Goal: Check status

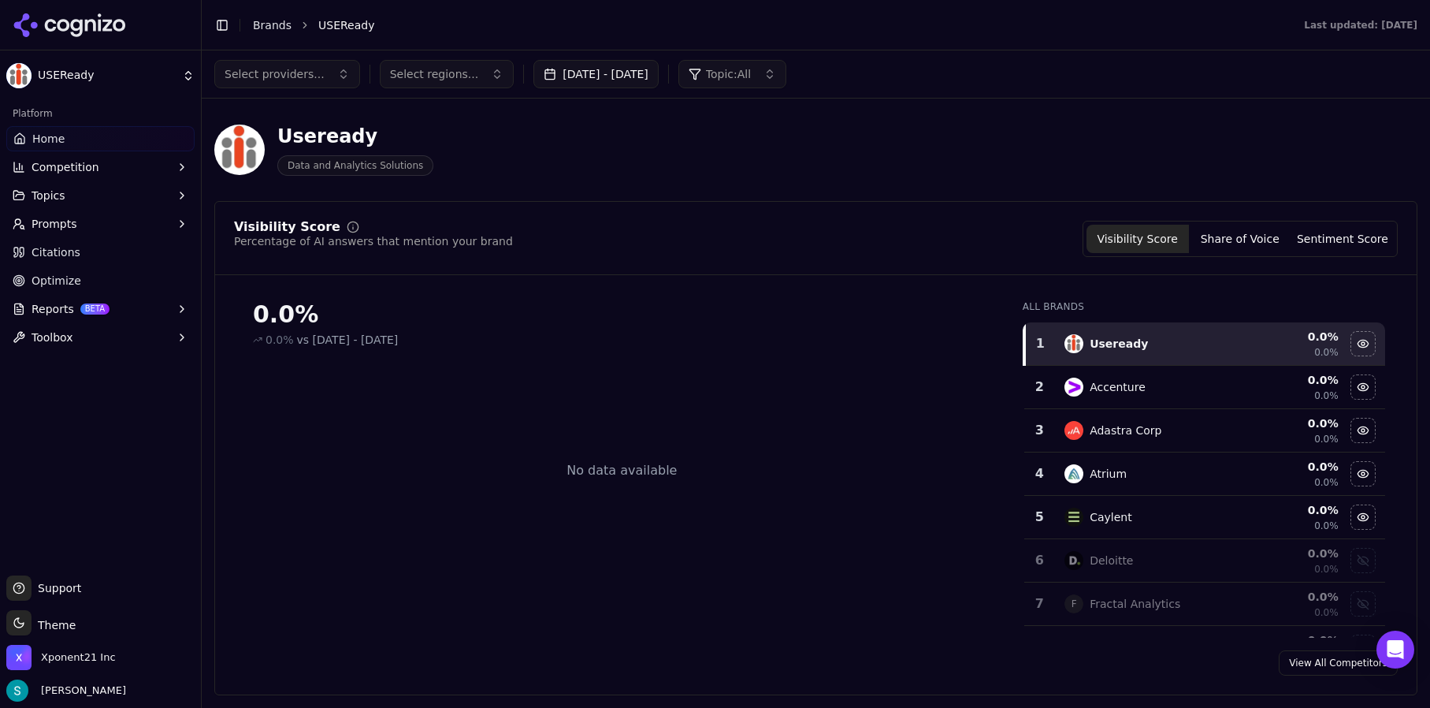
click at [92, 19] on icon at bounding box center [90, 25] width 11 height 12
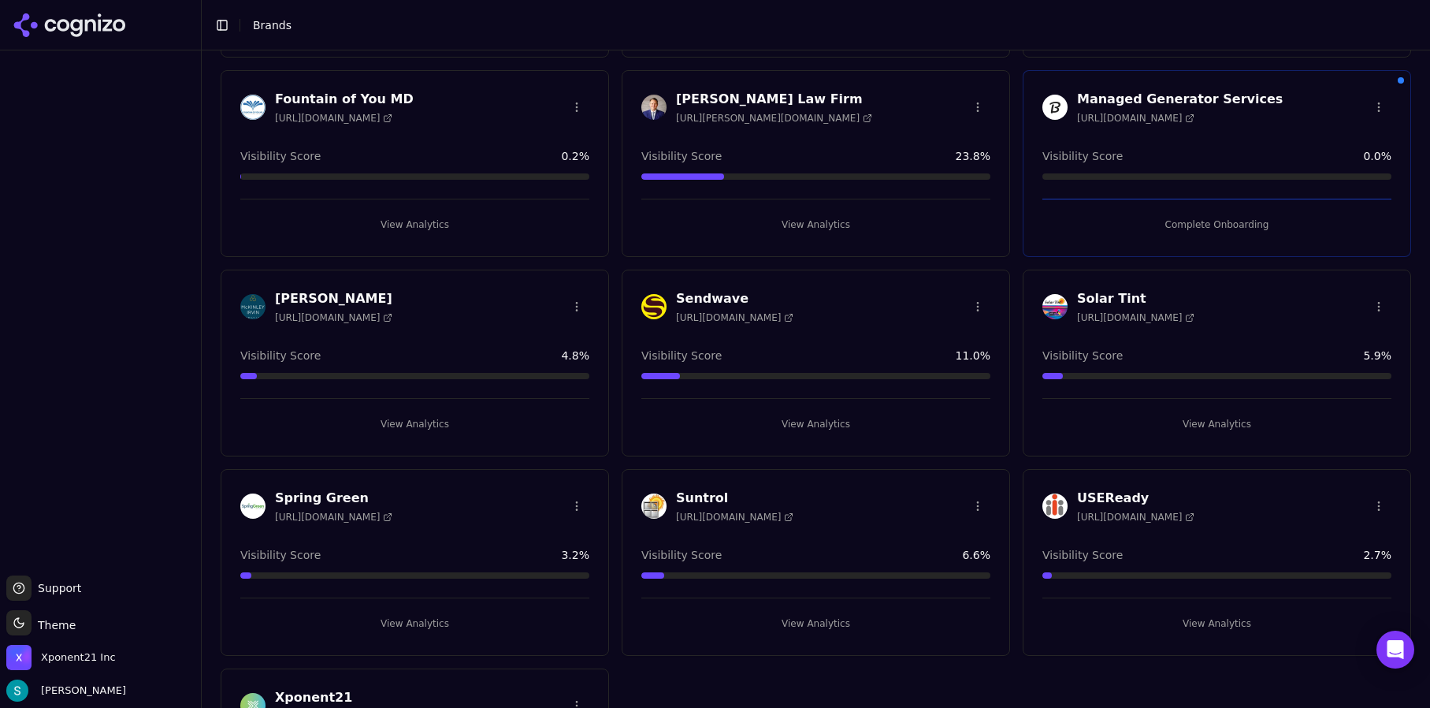
scroll to position [394, 0]
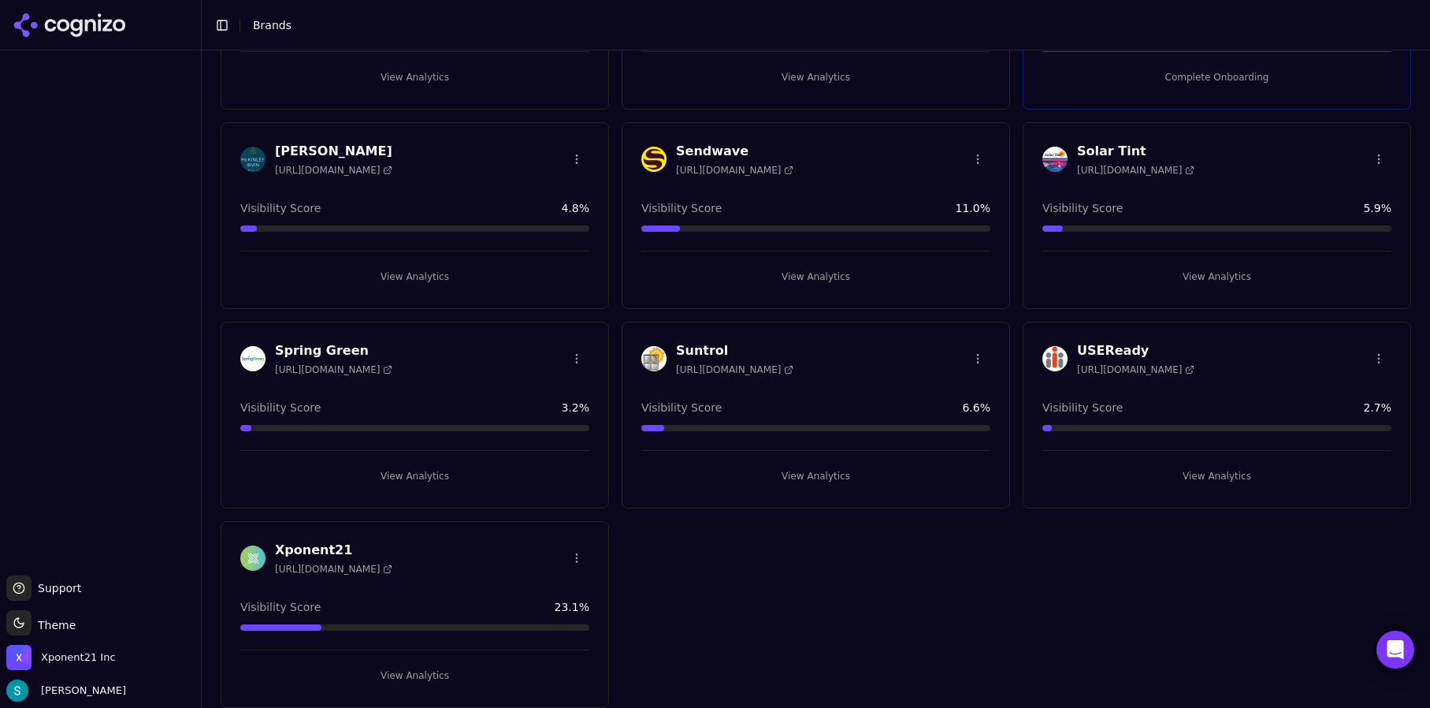
click at [296, 542] on h3 "Xponent21" at bounding box center [333, 550] width 117 height 19
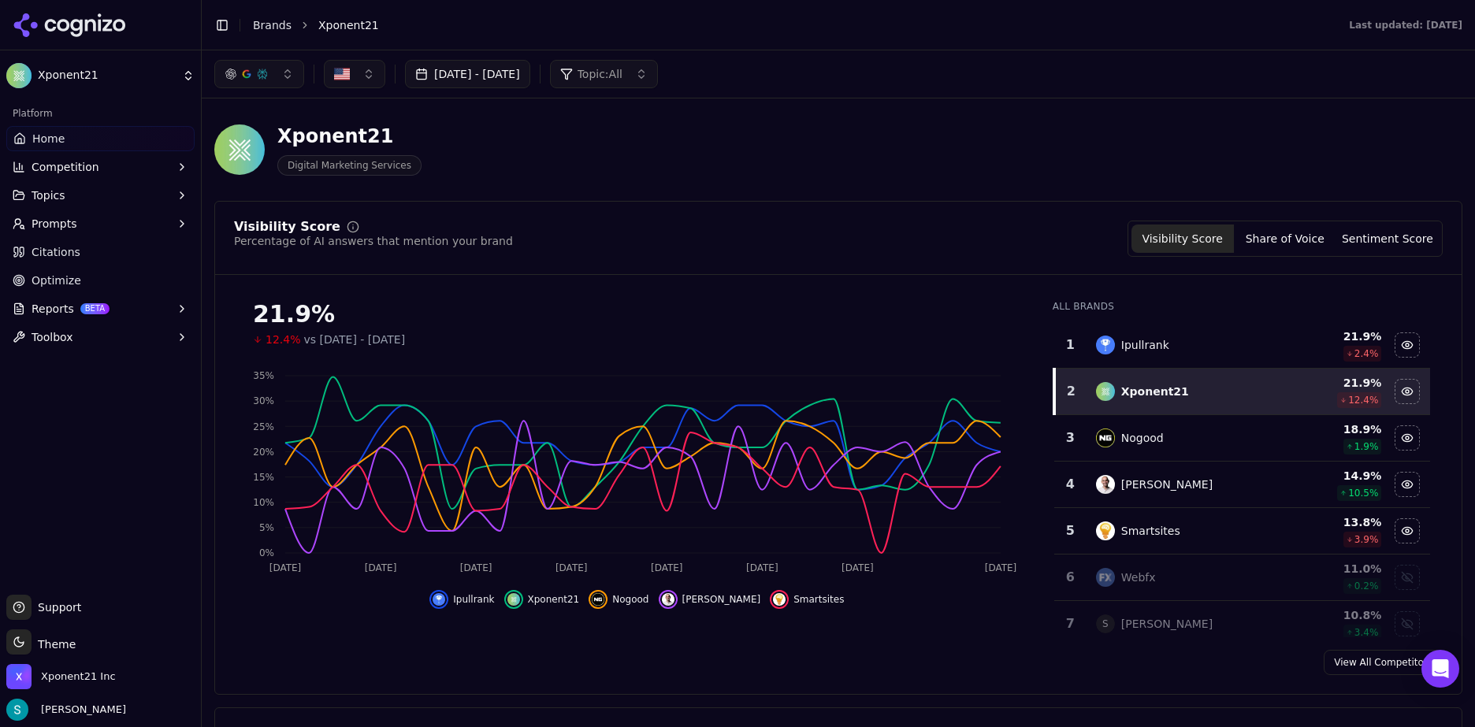
click at [845, 42] on header "Toggle Sidebar Brands Xponent21 Last updated: [DATE]" at bounding box center [838, 25] width 1273 height 50
click at [530, 72] on button "[DATE] - [DATE]" at bounding box center [467, 74] width 125 height 28
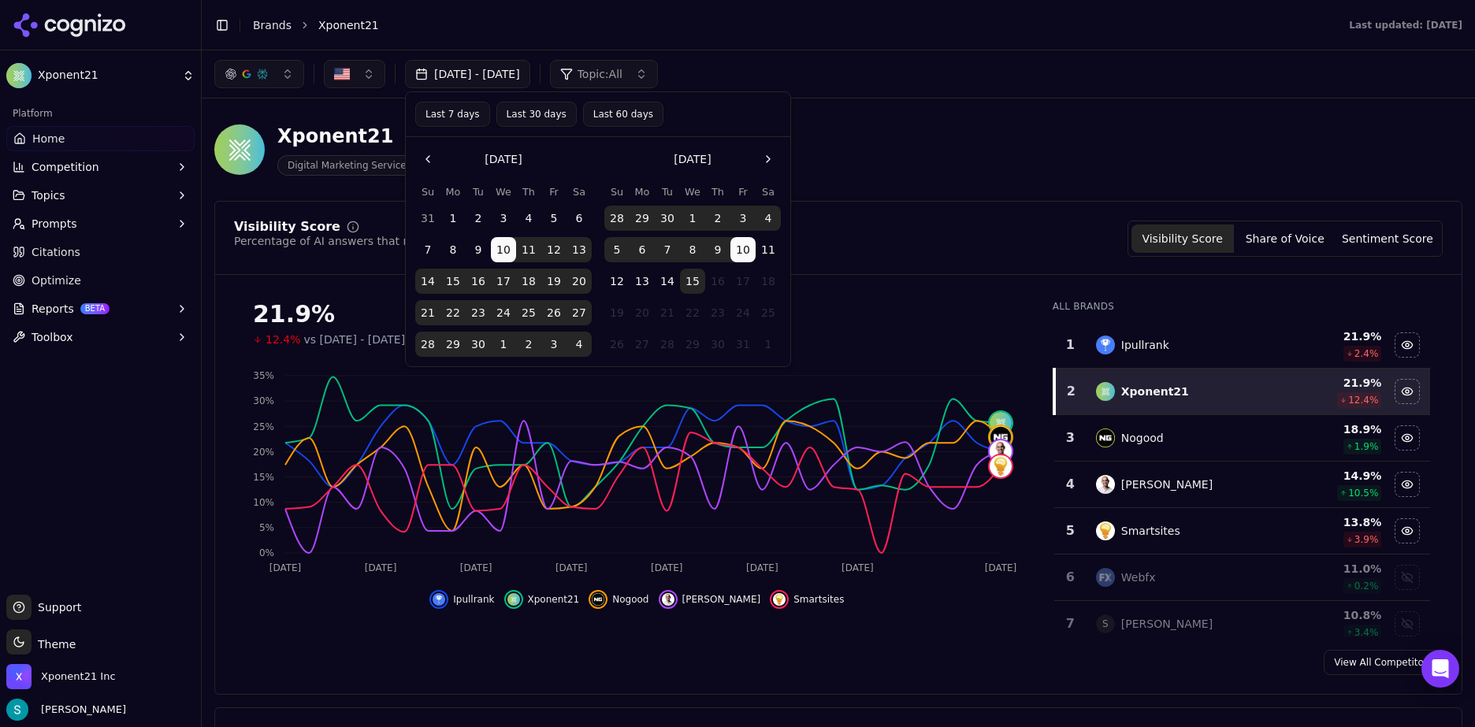
click at [537, 116] on button "Last 30 days" at bounding box center [536, 114] width 80 height 25
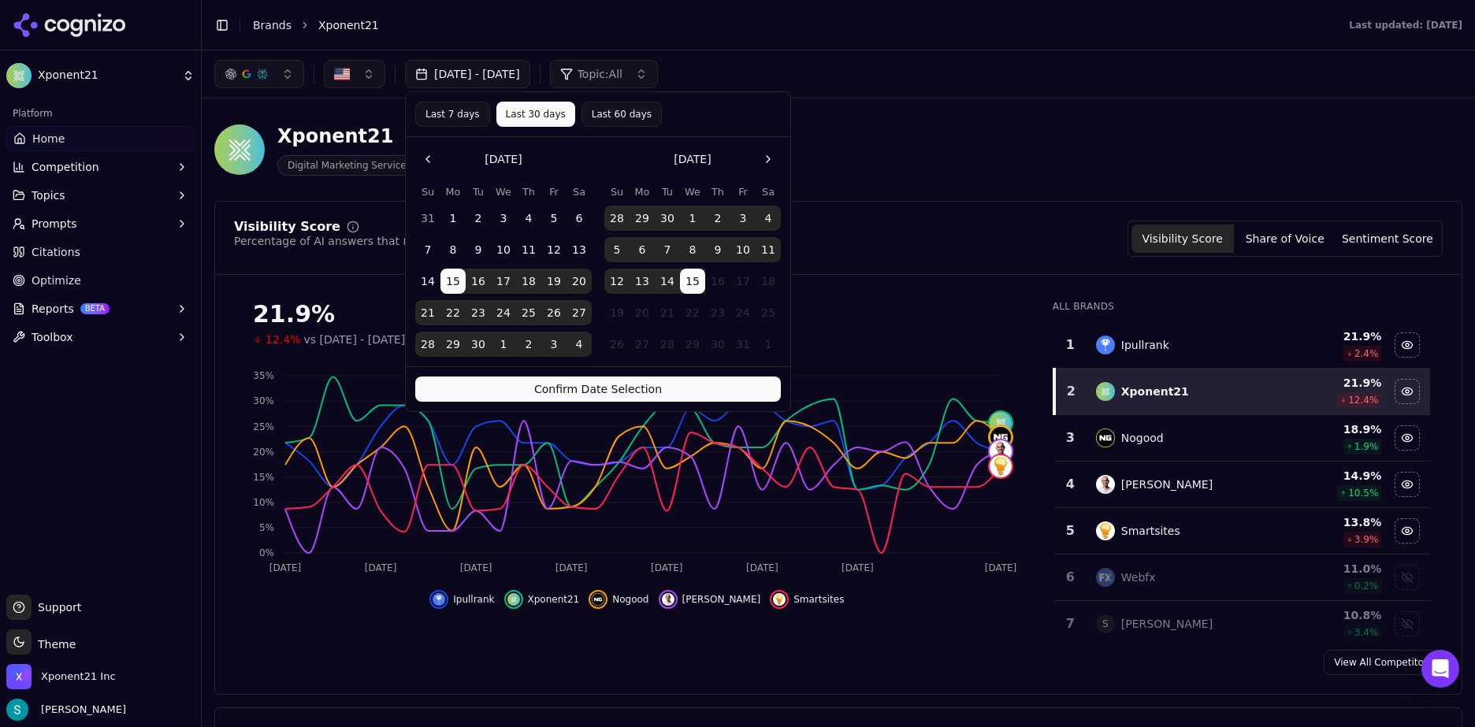
click at [667, 395] on button "Confirm Date Selection" at bounding box center [598, 389] width 366 height 25
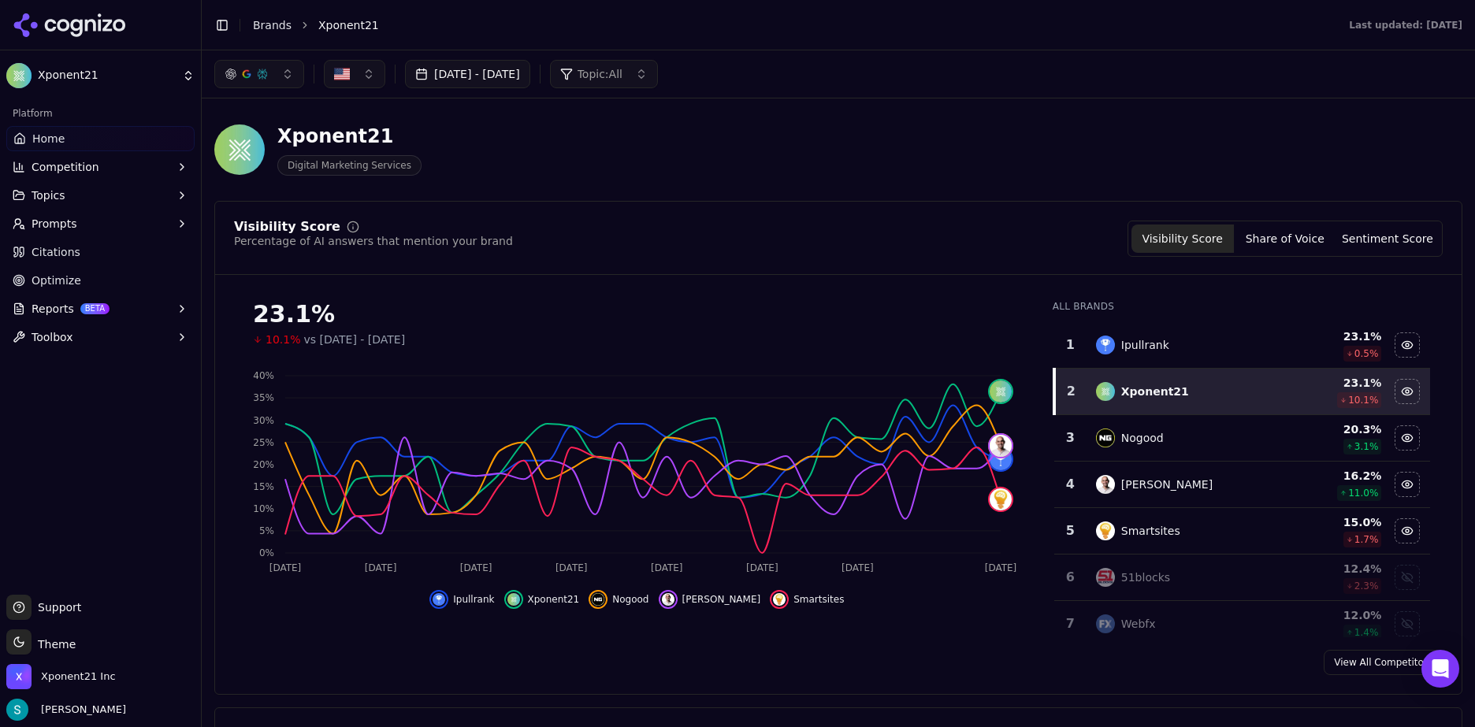
click at [176, 229] on icon "button" at bounding box center [182, 223] width 13 height 13
click at [127, 249] on span "Active" at bounding box center [100, 249] width 137 height 16
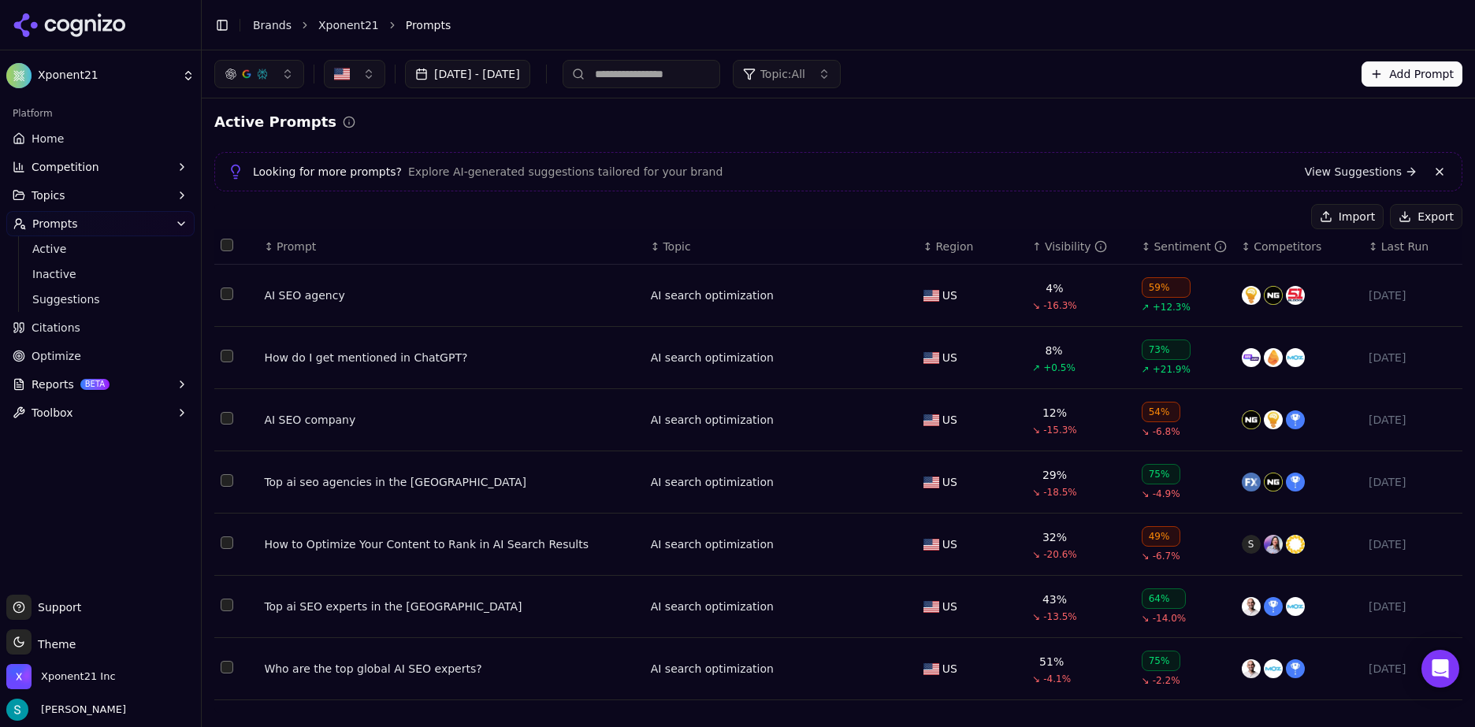
click at [342, 488] on div "Top ai seo agencies in the [GEOGRAPHIC_DATA]" at bounding box center [450, 482] width 373 height 16
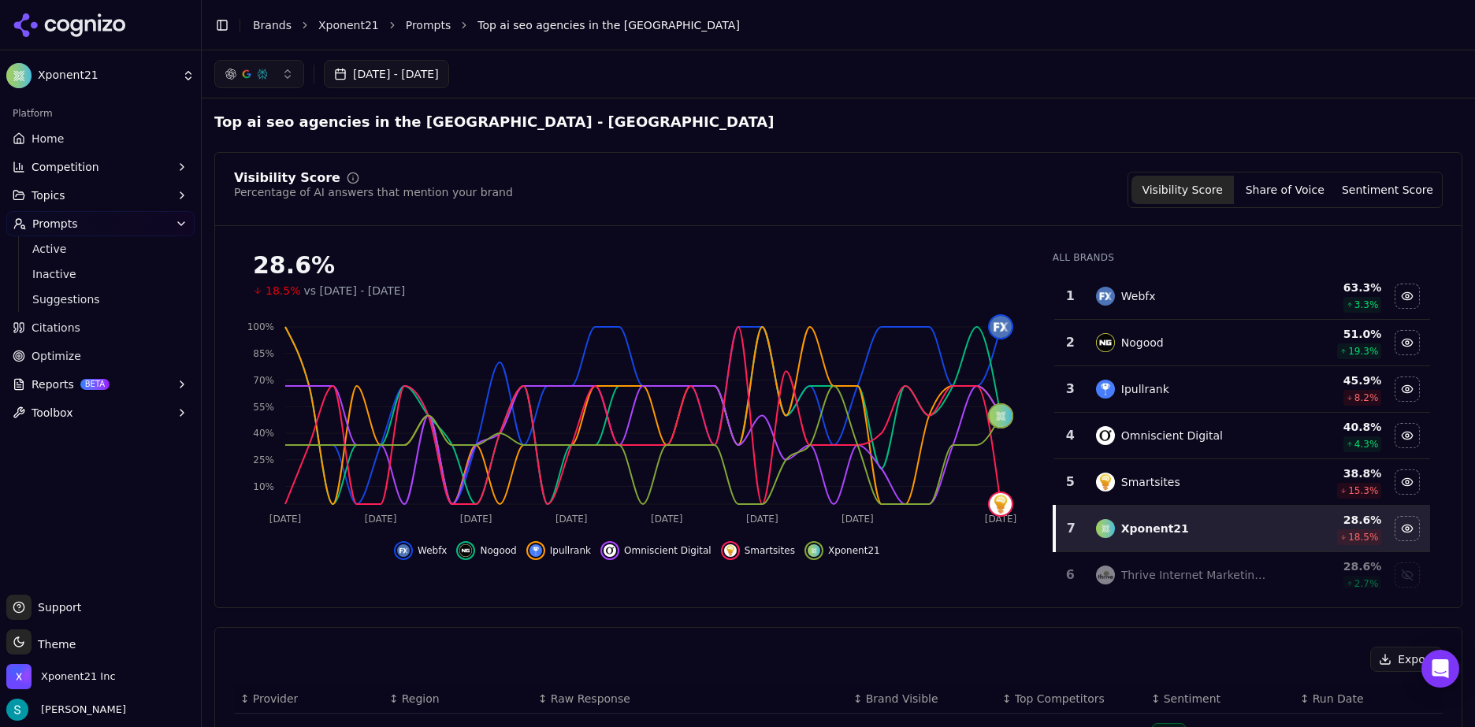
click at [181, 224] on icon "button" at bounding box center [181, 223] width 13 height 13
click at [57, 139] on span "Home" at bounding box center [48, 139] width 32 height 16
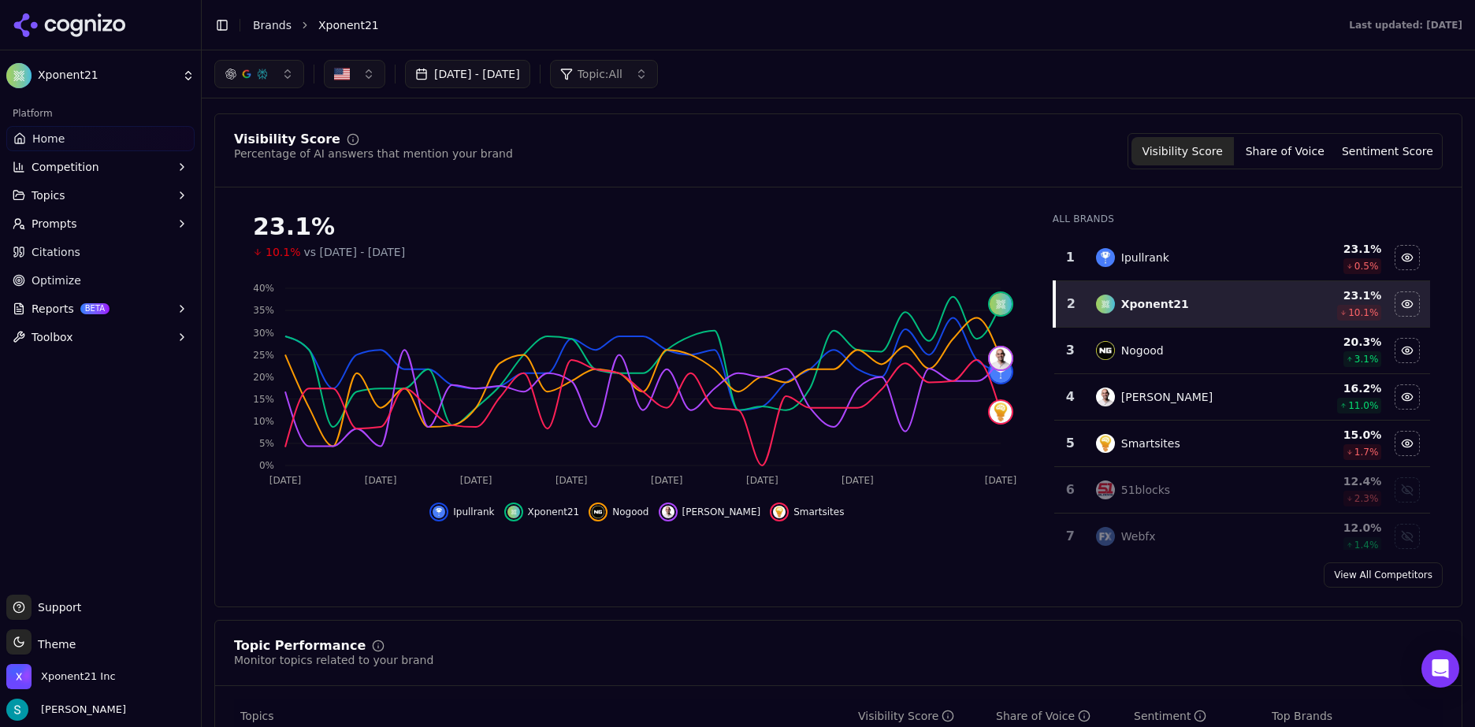
scroll to position [87, 0]
click at [189, 225] on button "Prompts" at bounding box center [100, 223] width 188 height 25
click at [524, 206] on div "23.1% 10.1% vs Aug 15, 2025 - Sep 14, 2025" at bounding box center [637, 231] width 806 height 60
